Goal: Browse casually

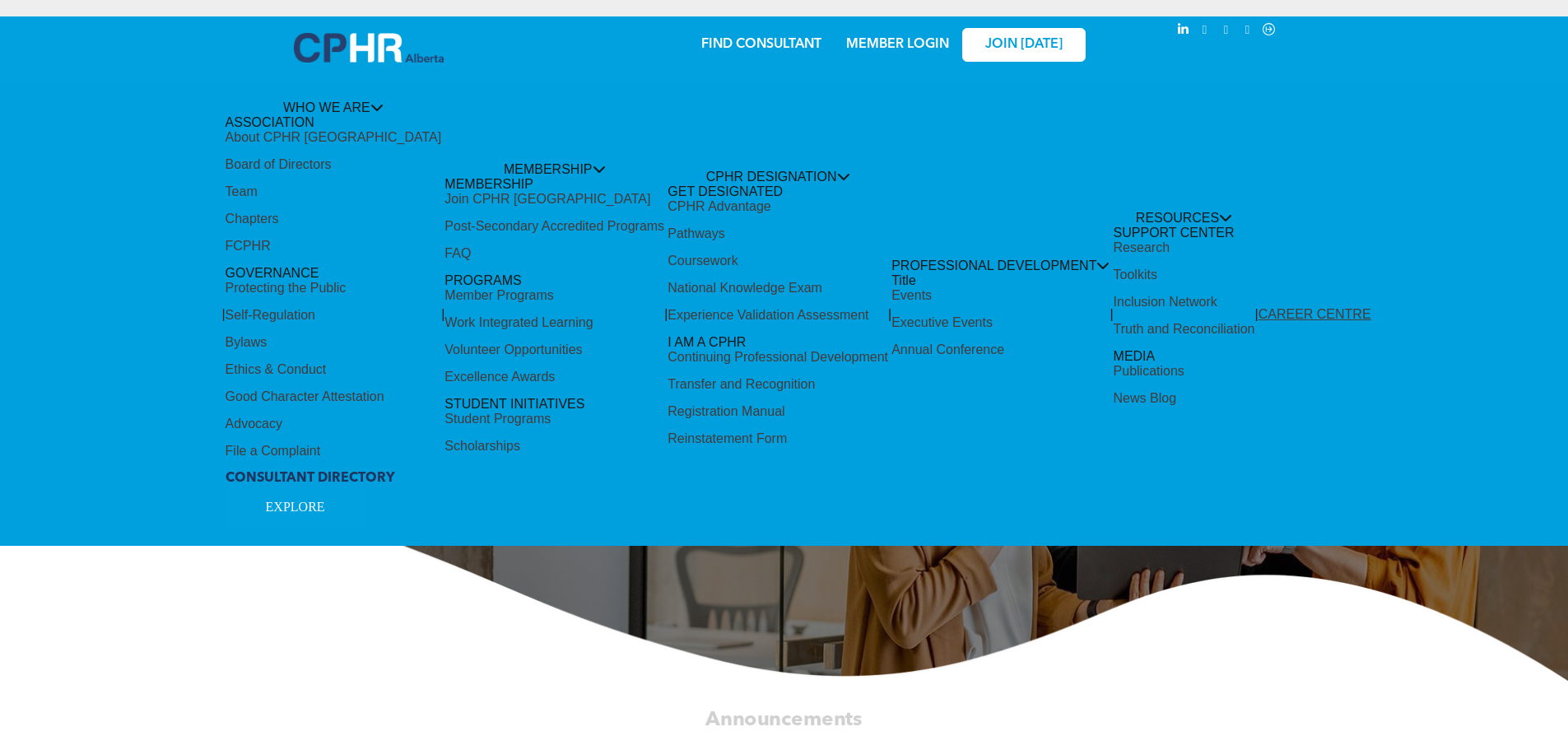
click at [725, 181] on div "Share by:" at bounding box center [729, 383] width 1459 height 750
click at [791, 170] on div "Share by:" at bounding box center [729, 383] width 1459 height 750
click at [1192, 654] on div "Share by:" at bounding box center [729, 383] width 1459 height 750
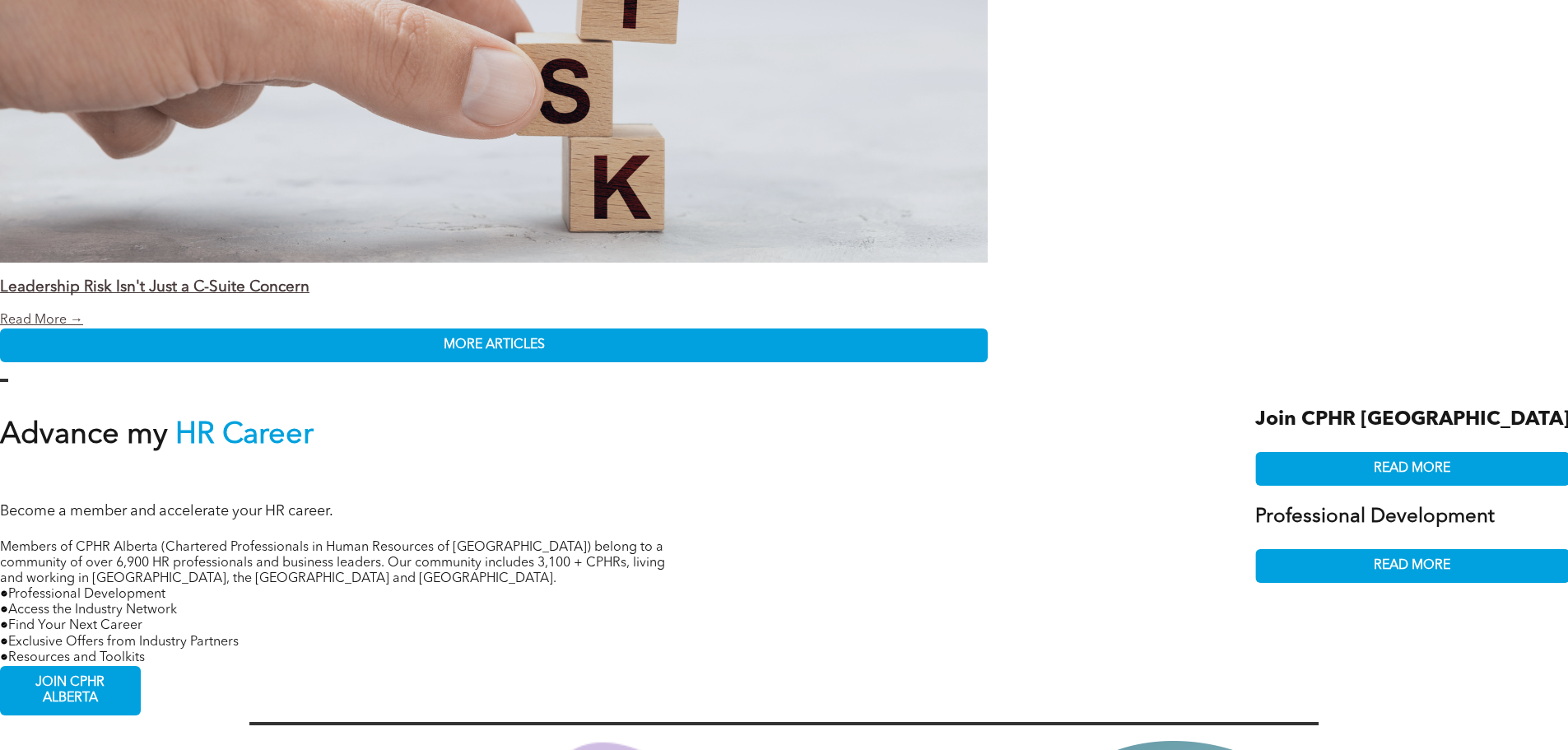
scroll to position [3868, 0]
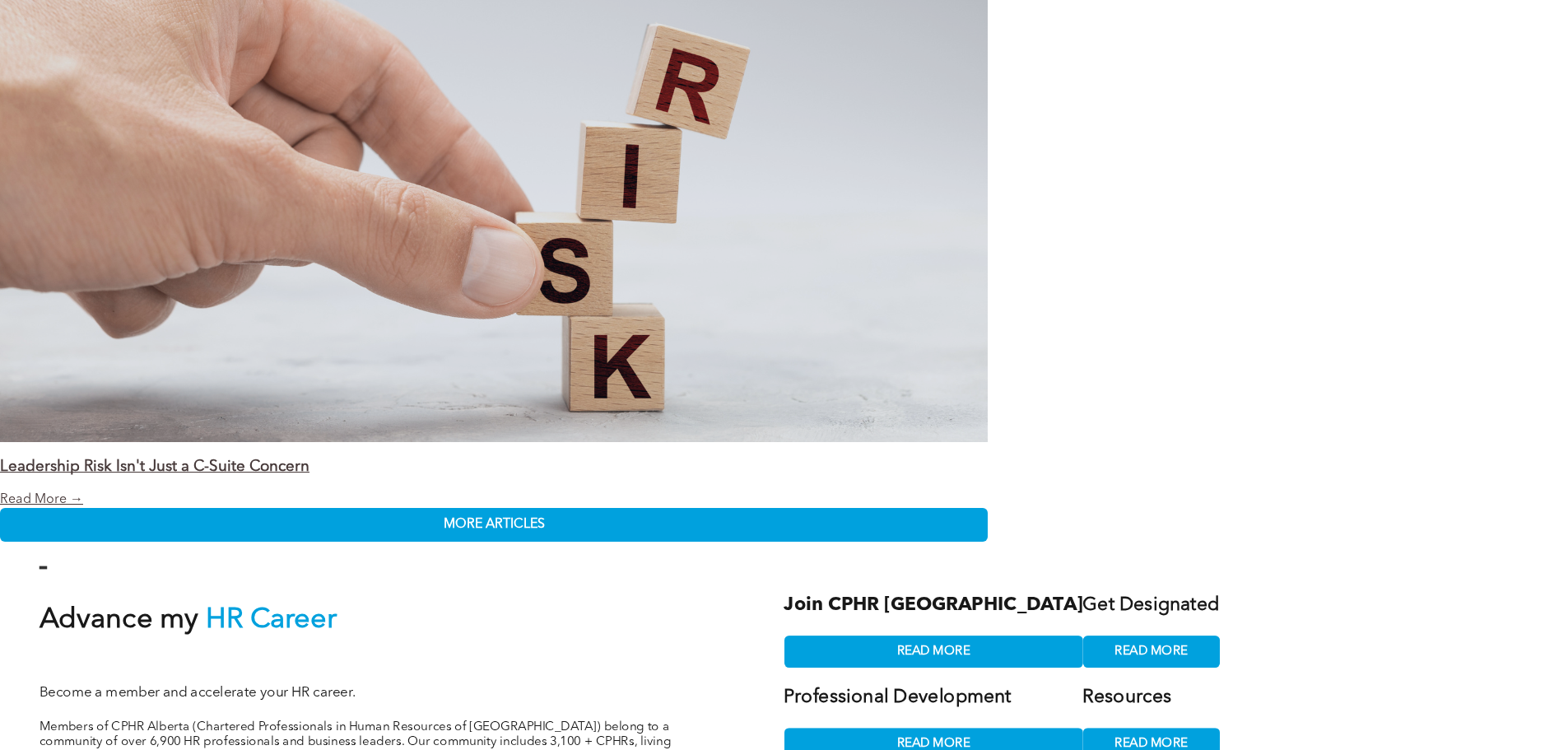
scroll to position [3359, 0]
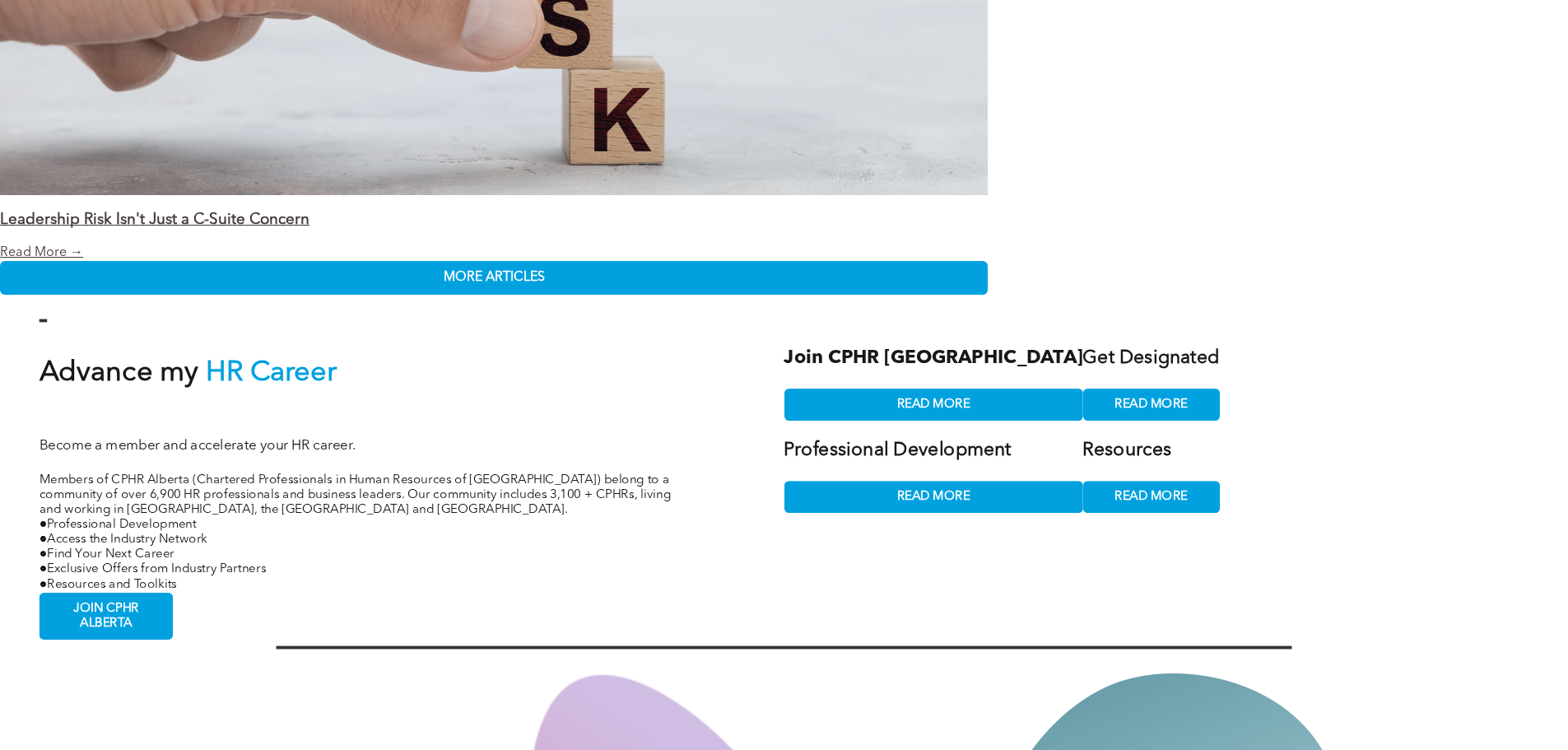
click at [1037, 380] on div "Share by:" at bounding box center [729, 383] width 1459 height 750
click at [1044, 382] on div "Share by:" at bounding box center [729, 383] width 1459 height 750
